Goal: Task Accomplishment & Management: Manage account settings

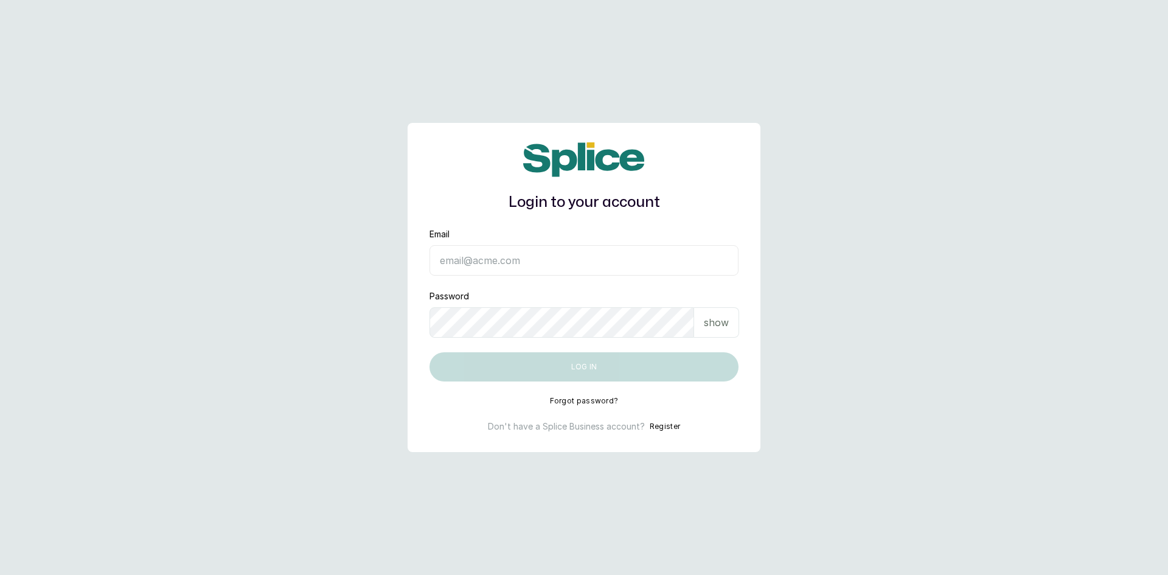
type input "sknanalyticsmedaesthetics@gmail.com"
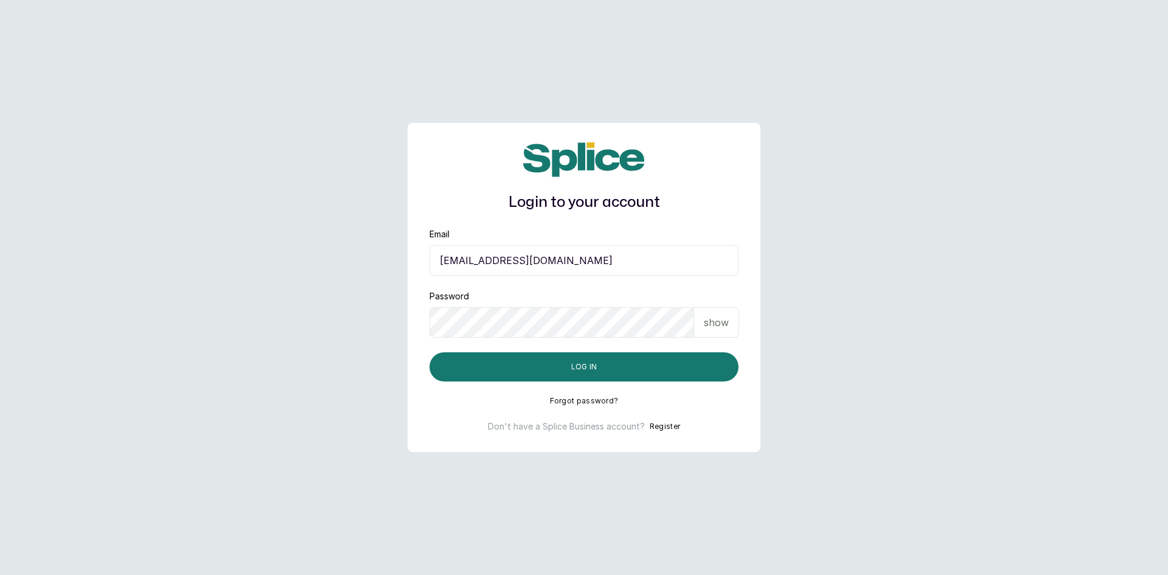
click at [714, 327] on p "show" at bounding box center [716, 322] width 25 height 15
click at [609, 364] on button "Log in" at bounding box center [584, 366] width 309 height 29
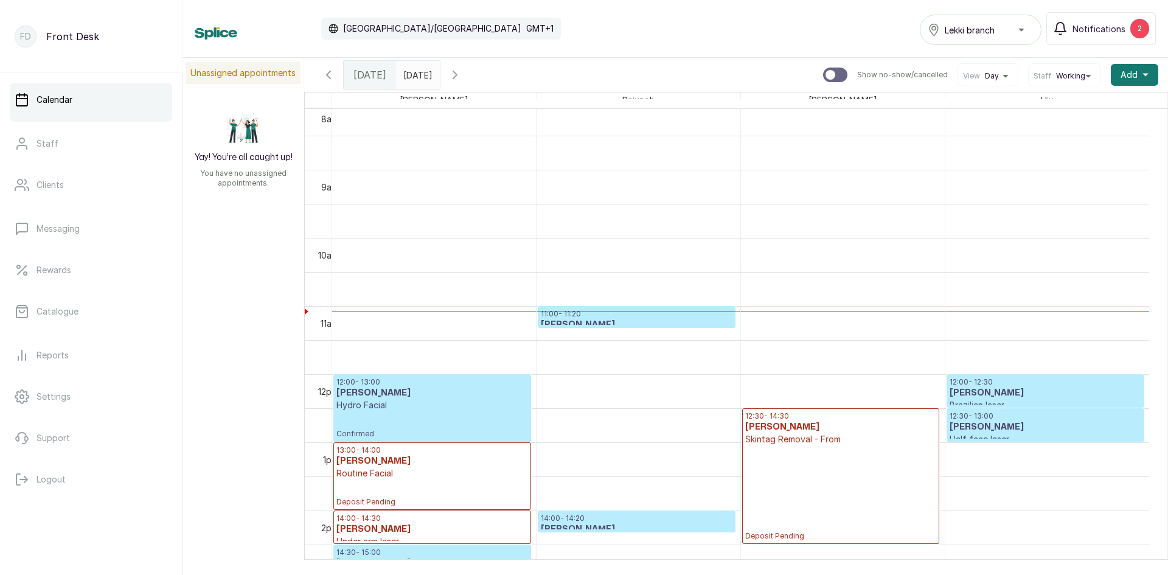
scroll to position [592, 0]
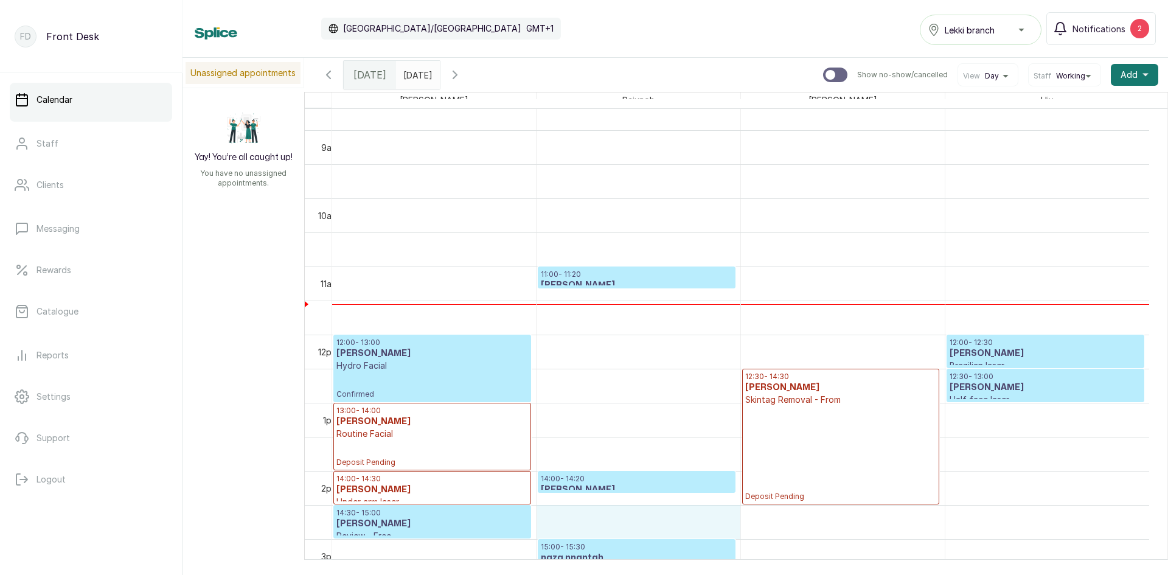
drag, startPoint x: 676, startPoint y: 509, endPoint x: 708, endPoint y: 538, distance: 43.1
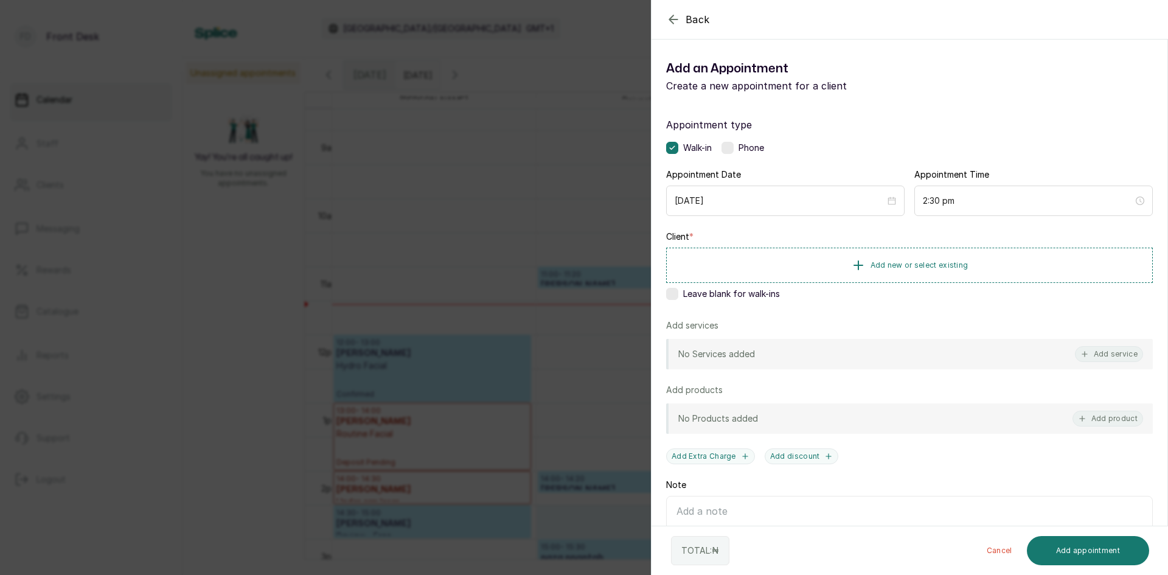
click at [444, 243] on div "Back Add Appointment Add an Appointment Create a new appointment for a client A…" at bounding box center [584, 287] width 1168 height 575
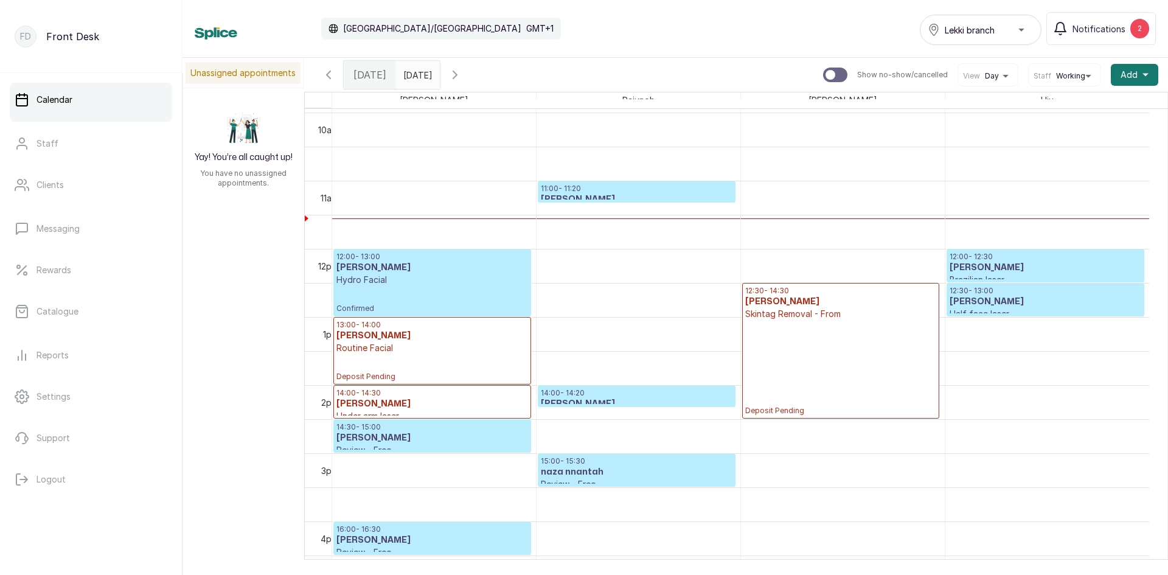
scroll to position [714, 0]
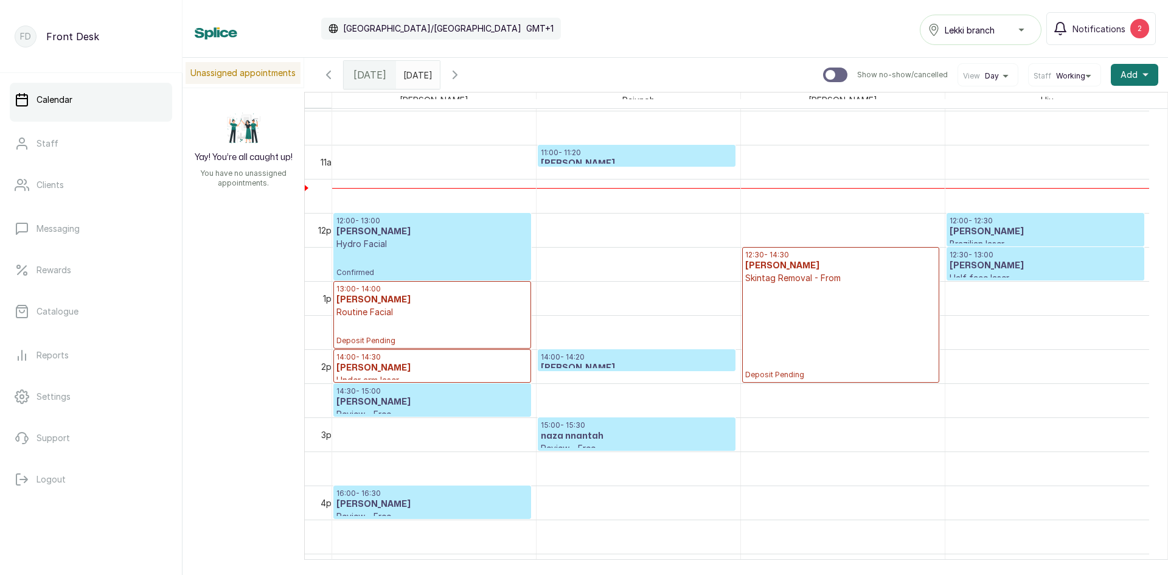
click at [600, 447] on p "Review - Free" at bounding box center [636, 448] width 191 height 12
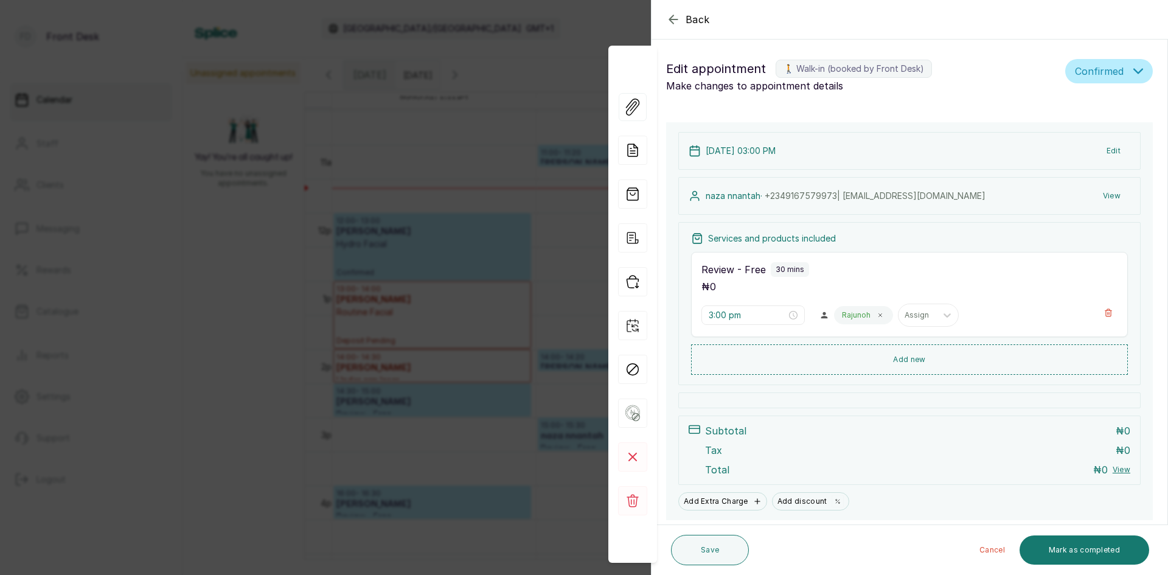
click at [218, 312] on div "Back Appointment Details Edit appointment 🚶 Walk-in (booked by Front Desk) Make…" at bounding box center [584, 287] width 1168 height 575
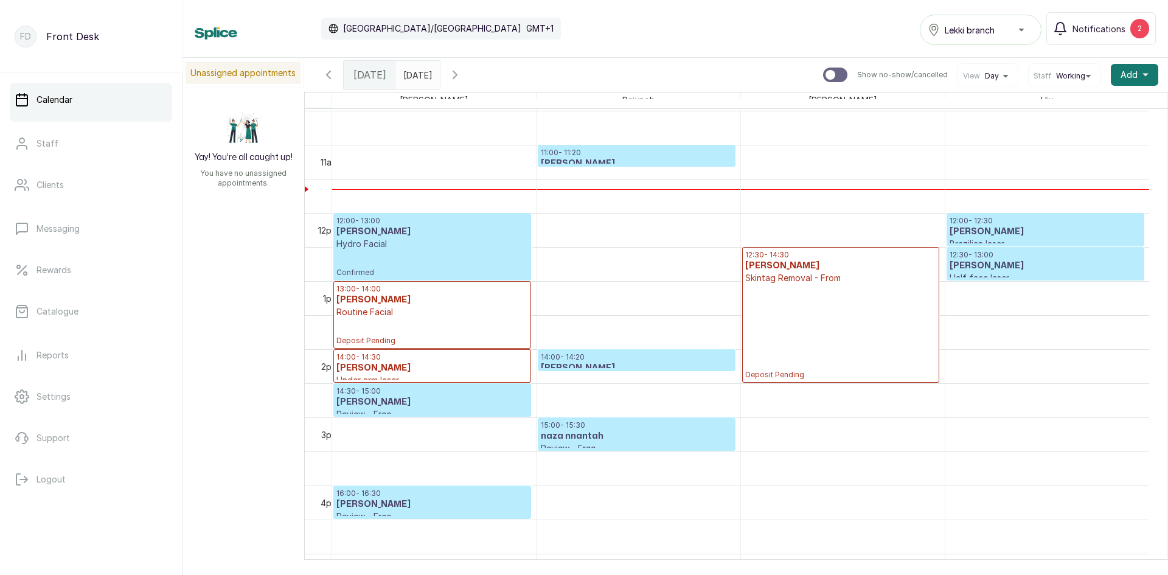
scroll to position [653, 0]
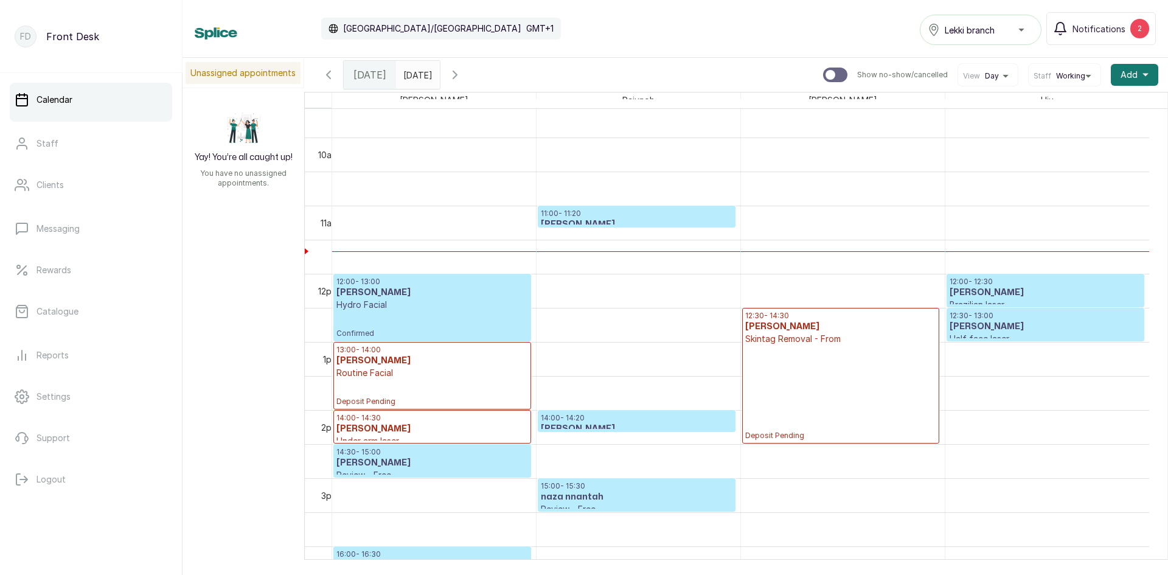
click at [599, 496] on h3 "naza nnantah" at bounding box center [636, 497] width 191 height 12
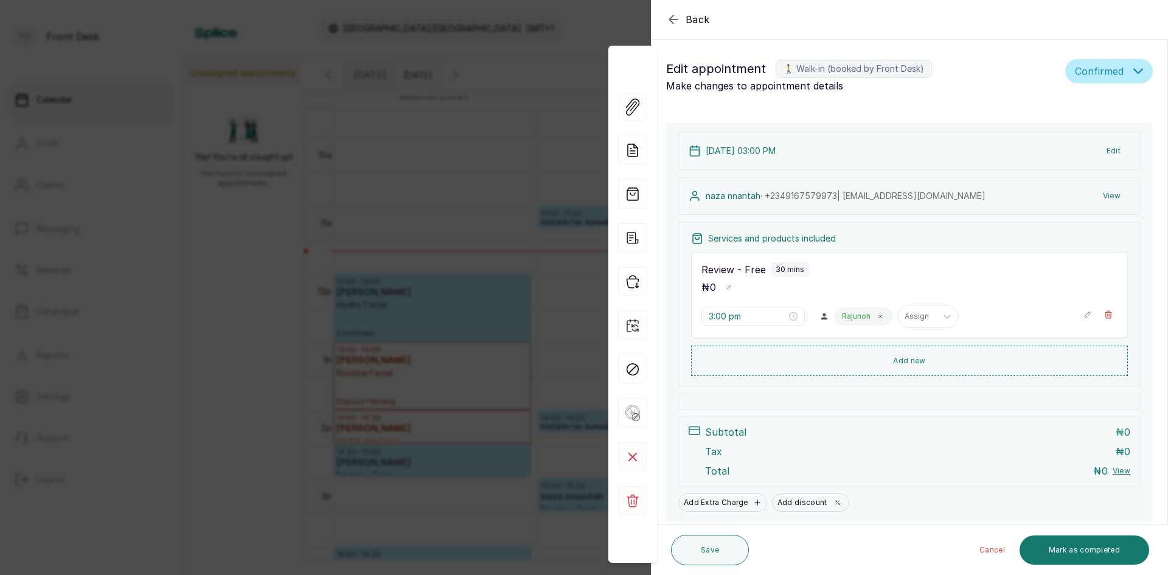
click at [439, 205] on div "Back Appointment Details Edit appointment 🚶 Walk-in (booked by Front Desk) Make…" at bounding box center [584, 287] width 1168 height 575
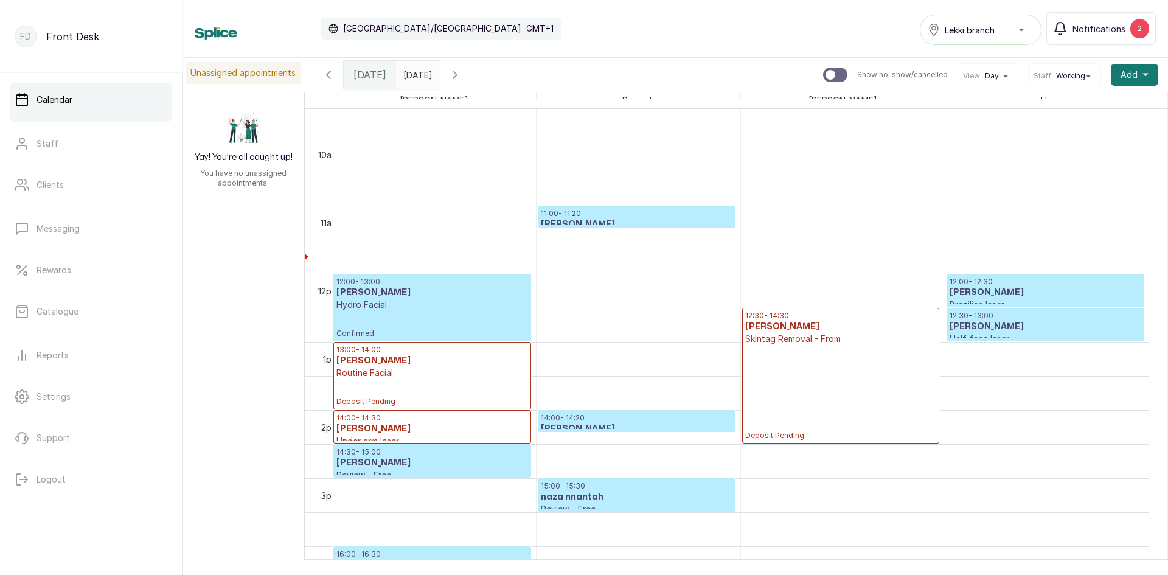
type input "dd/MM/yyyy"
click at [416, 71] on input "dd/MM/yyyy" at bounding box center [406, 71] width 19 height 21
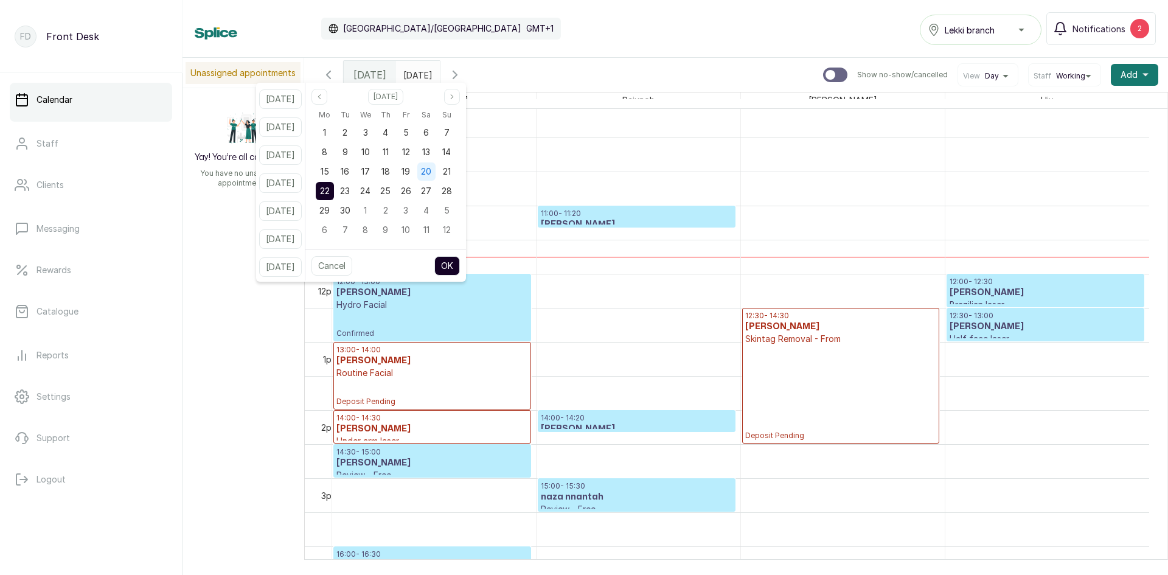
click at [436, 165] on div "20" at bounding box center [426, 171] width 18 height 18
click at [460, 268] on button "OK" at bounding box center [447, 265] width 26 height 19
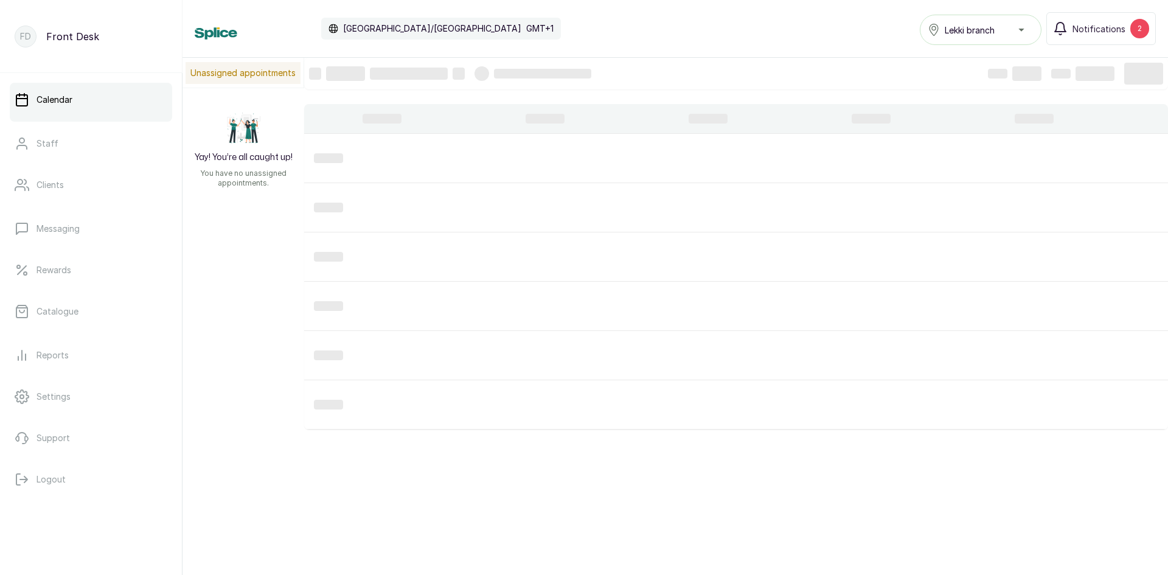
type input "[DATE]"
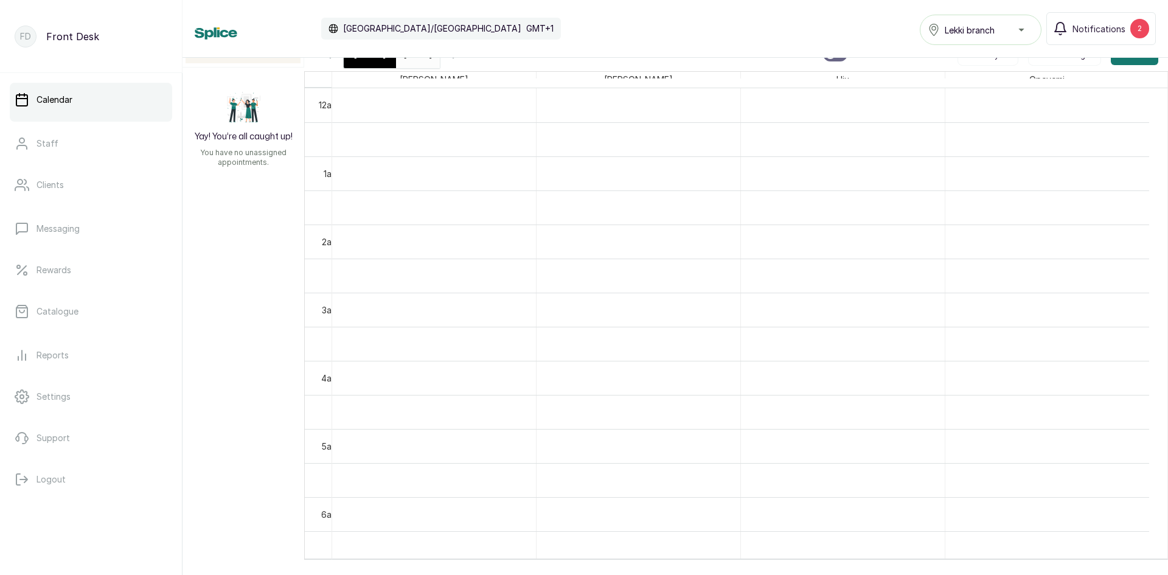
scroll to position [0, 0]
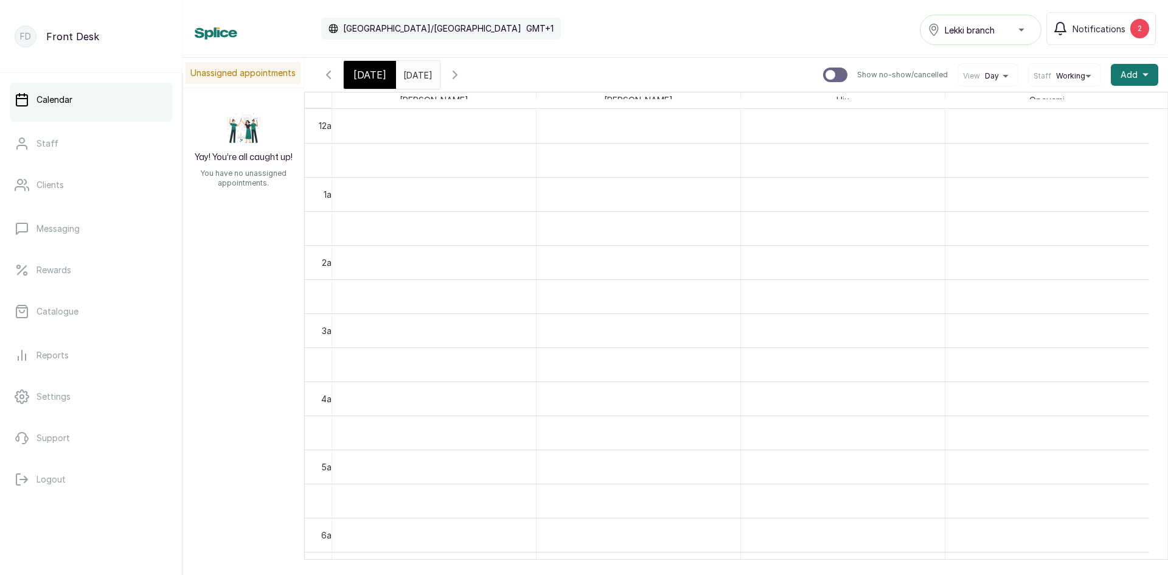
click at [412, 74] on input "[DATE]" at bounding box center [406, 71] width 19 height 21
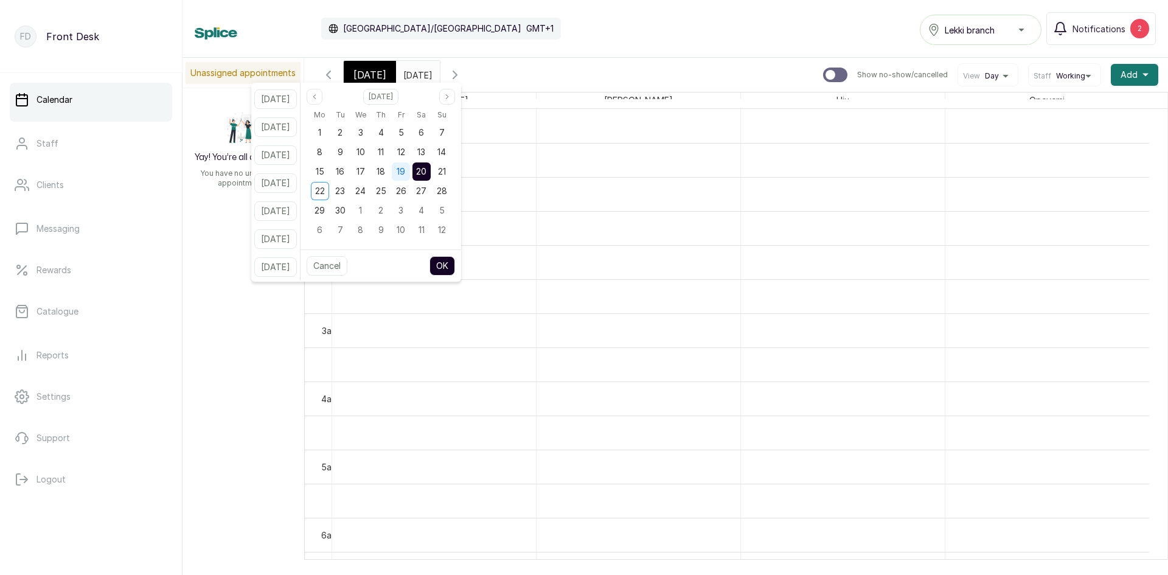
click at [405, 172] on span "19" at bounding box center [401, 171] width 9 height 10
click at [427, 173] on span "20" at bounding box center [421, 171] width 10 height 10
click at [453, 268] on button "OK" at bounding box center [443, 265] width 26 height 19
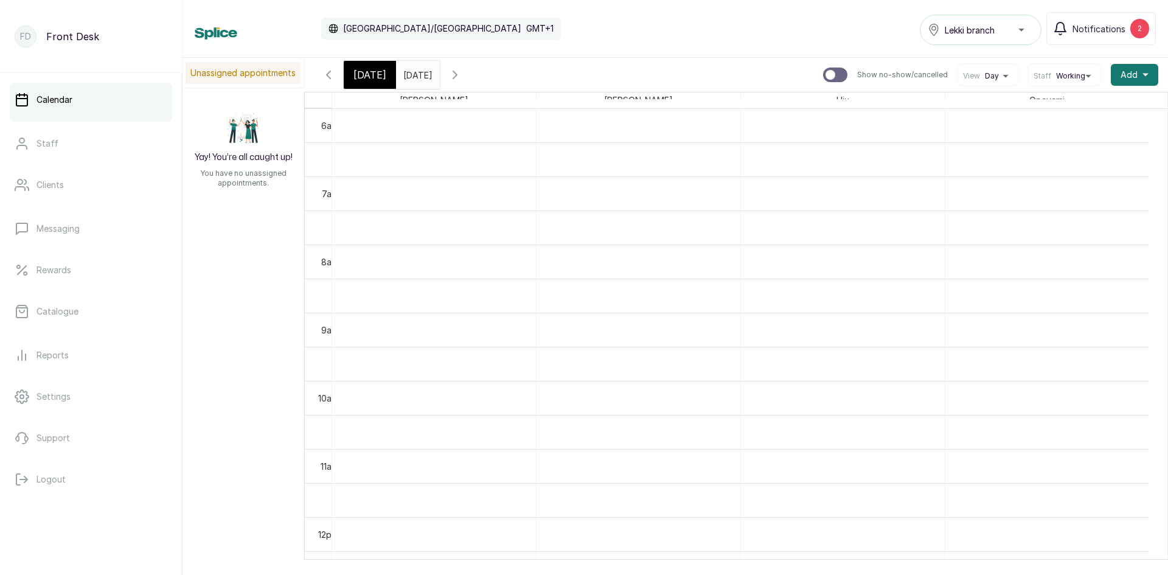
scroll to position [563, 0]
